Goal: Find specific page/section: Find specific page/section

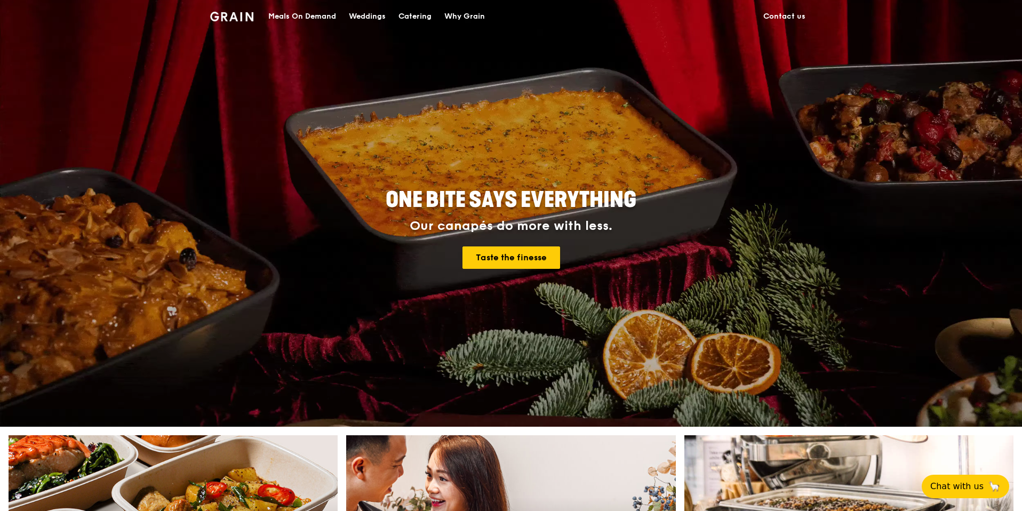
click at [810, 21] on link "Contact us" at bounding box center [784, 17] width 55 height 32
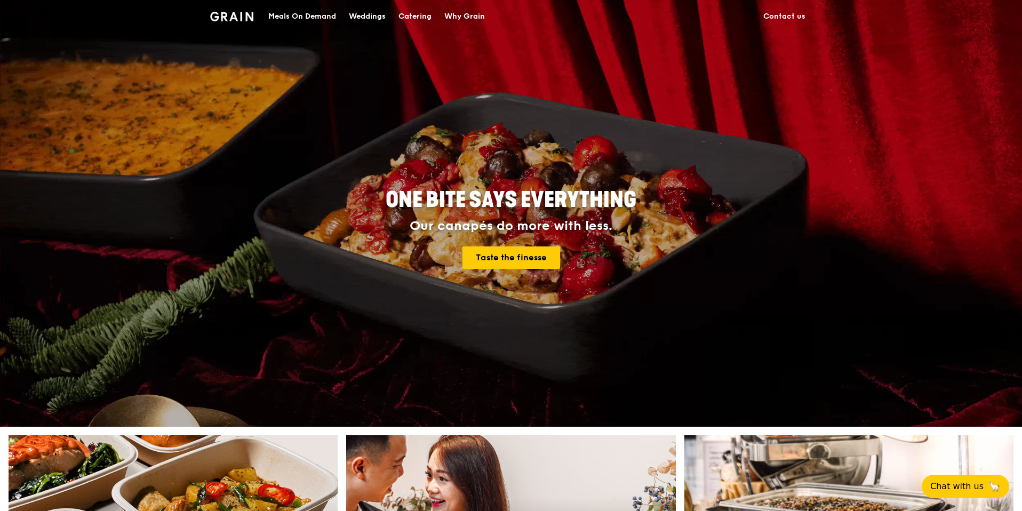
click at [800, 20] on link "Contact us" at bounding box center [784, 17] width 55 height 32
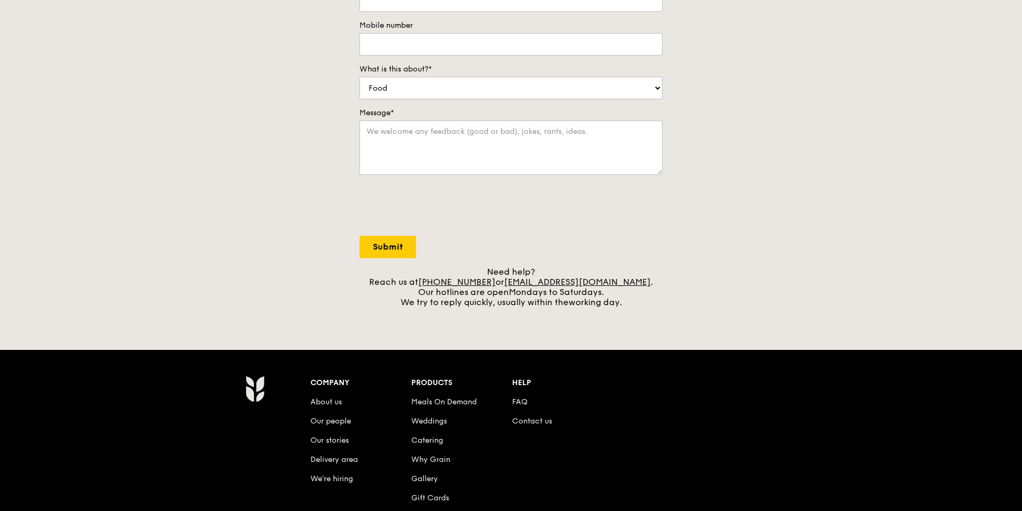
scroll to position [368, 0]
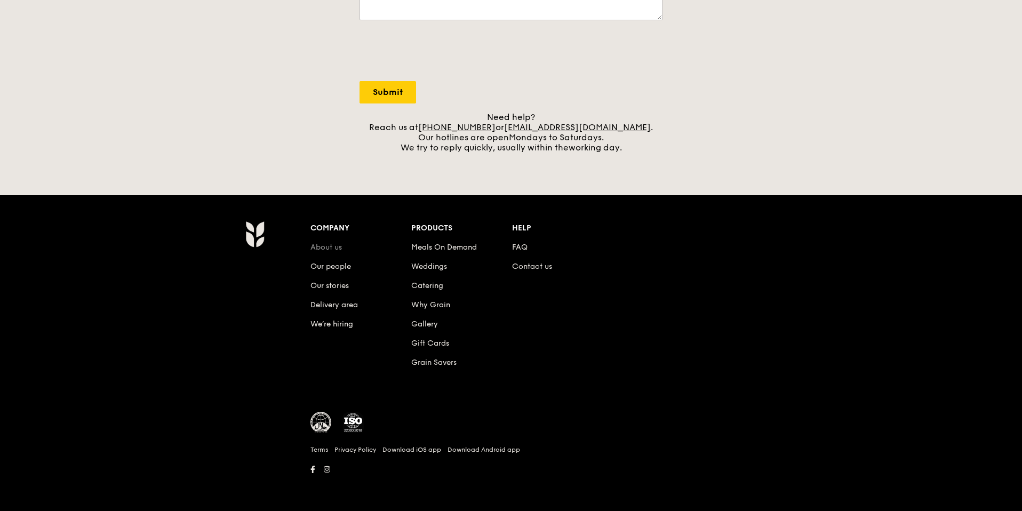
click at [328, 249] on link "About us" at bounding box center [326, 247] width 31 height 9
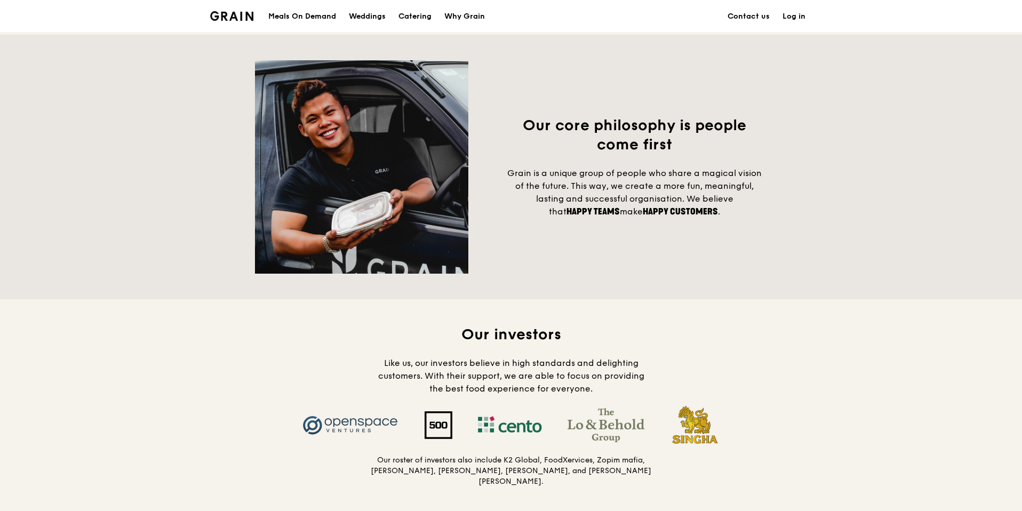
scroll to position [432, 0]
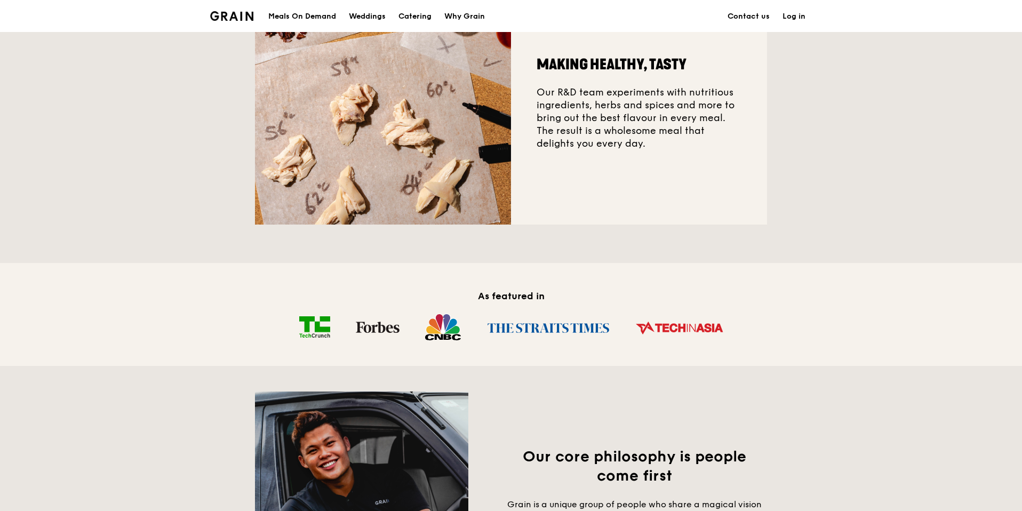
scroll to position [368, 0]
